Goal: Transaction & Acquisition: Download file/media

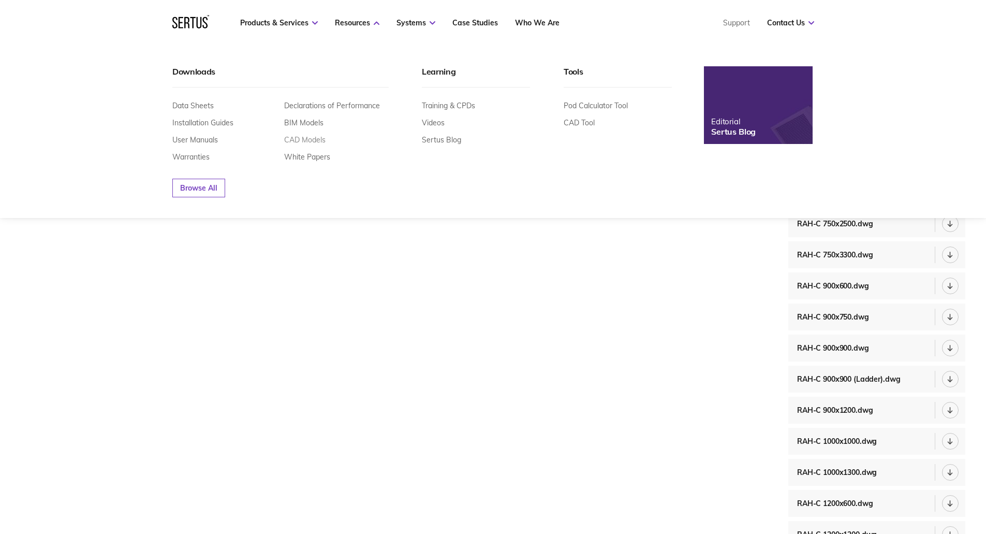
click at [309, 140] on link "CAD Models" at bounding box center [304, 139] width 41 height 9
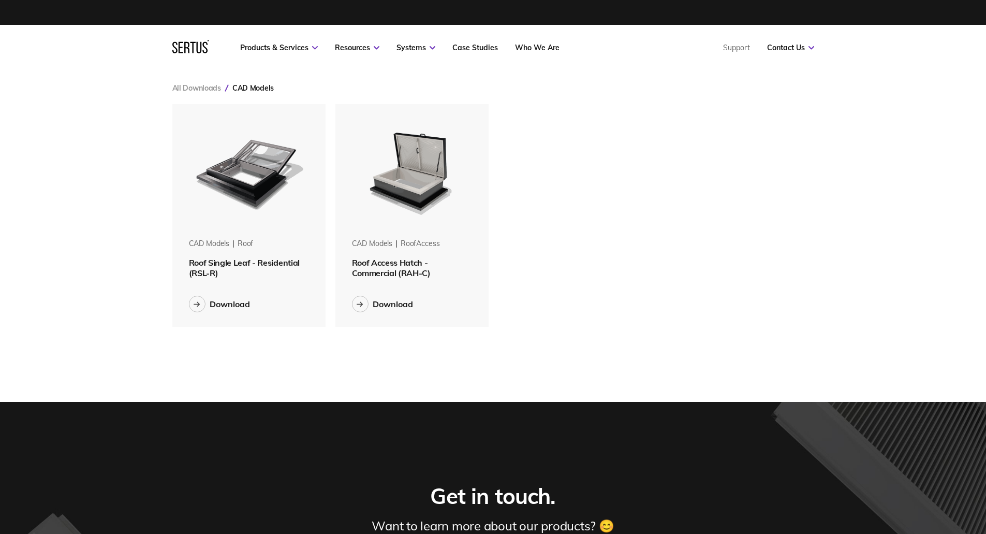
scroll to position [239, 658]
click at [229, 299] on div "Download" at bounding box center [230, 304] width 40 height 10
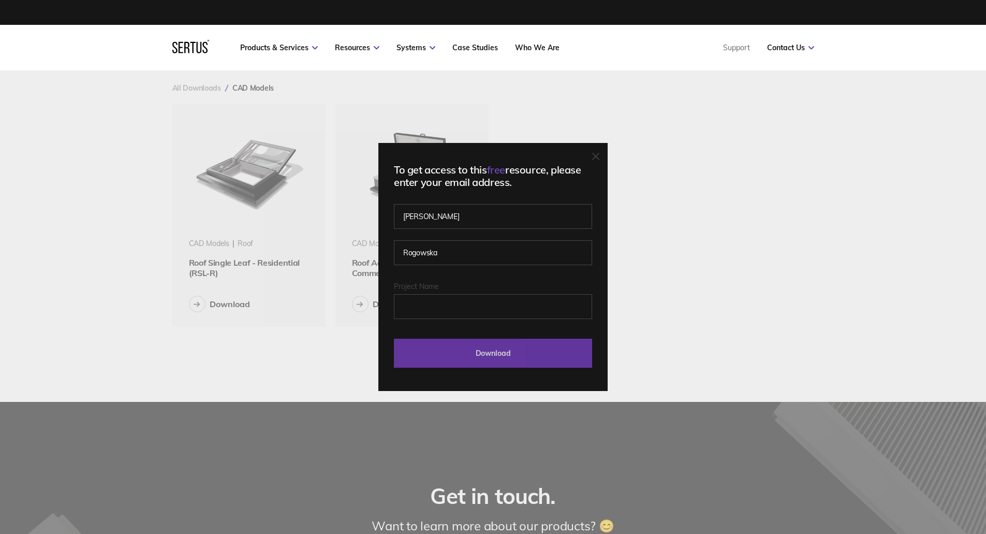
click at [498, 350] on input "Download" at bounding box center [493, 353] width 198 height 29
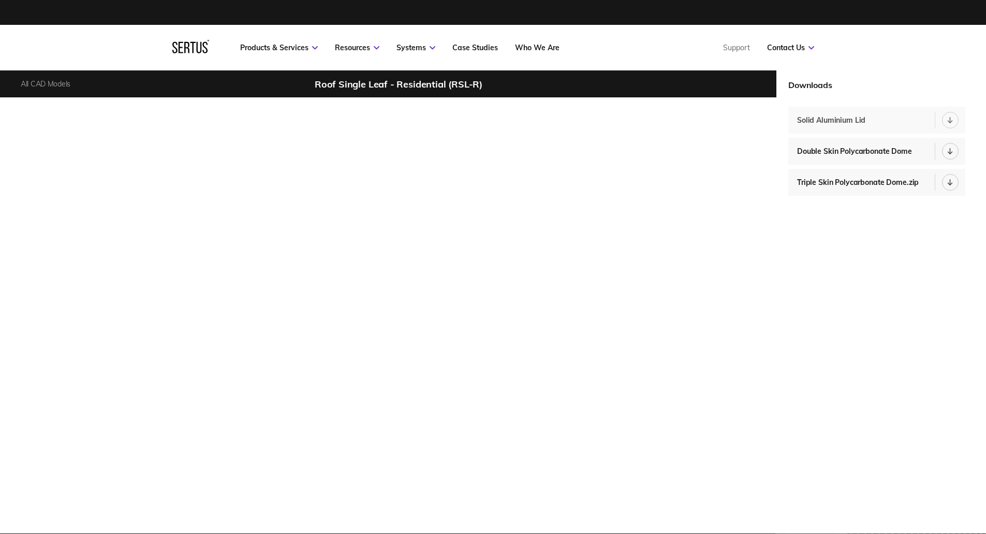
click at [952, 121] on icon at bounding box center [950, 122] width 4 height 2
click at [947, 148] on div at bounding box center [950, 151] width 17 height 17
